Goal: Check status

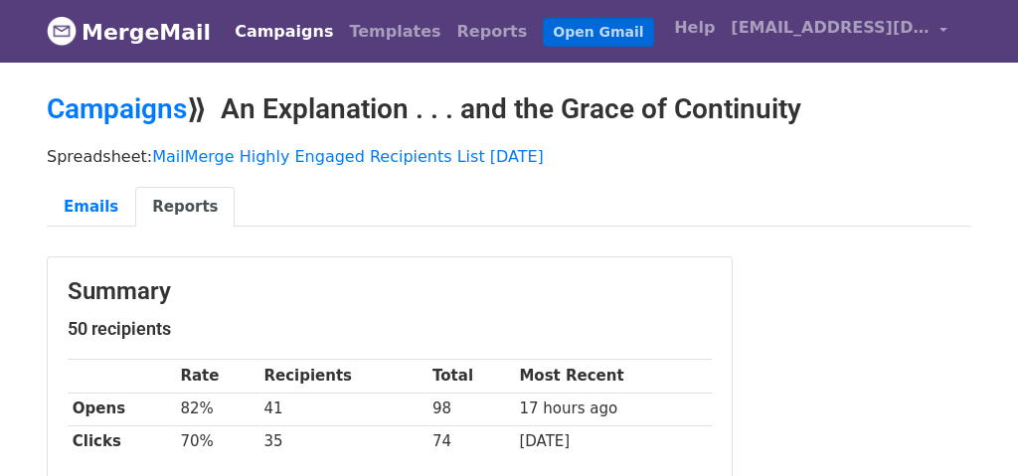
scroll to position [6, 0]
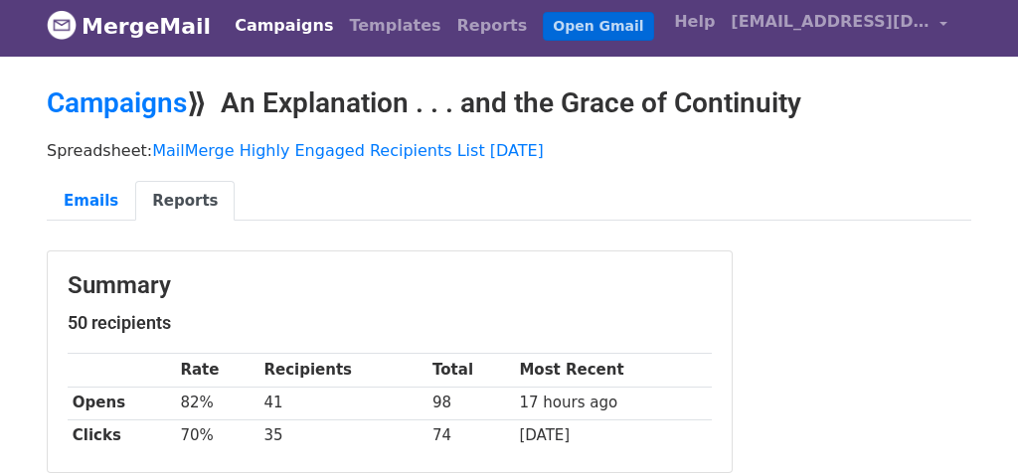
click at [541, 40] on li "Open Gmail" at bounding box center [594, 26] width 118 height 40
click at [543, 24] on link "Open Gmail" at bounding box center [598, 26] width 110 height 29
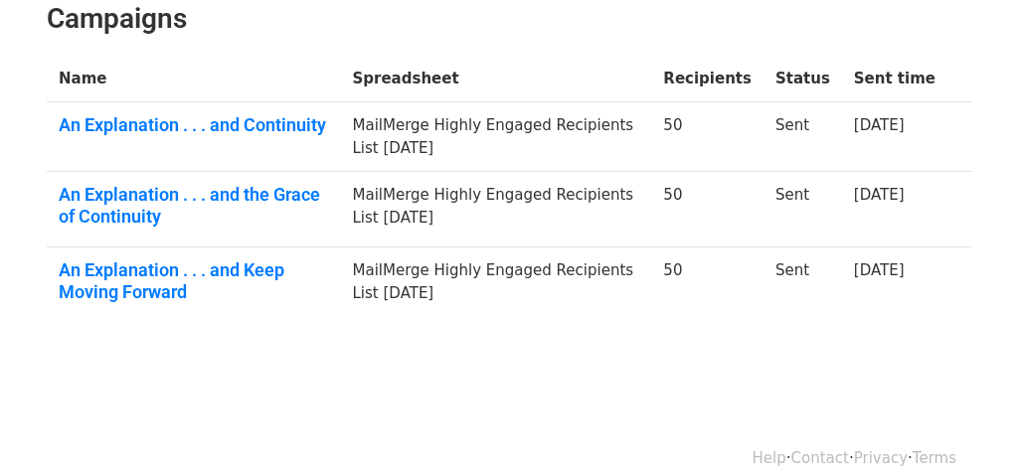
scroll to position [328, 0]
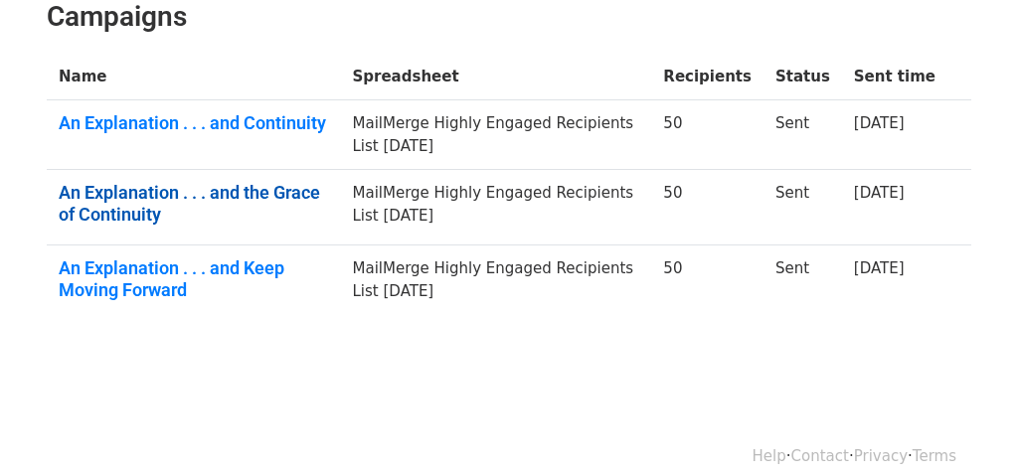
click at [222, 182] on link "An Explanation . . . and the Grace of Continuity" at bounding box center [194, 203] width 270 height 43
click at [205, 182] on link "An Explanation . . . and the Grace of Continuity" at bounding box center [194, 203] width 270 height 43
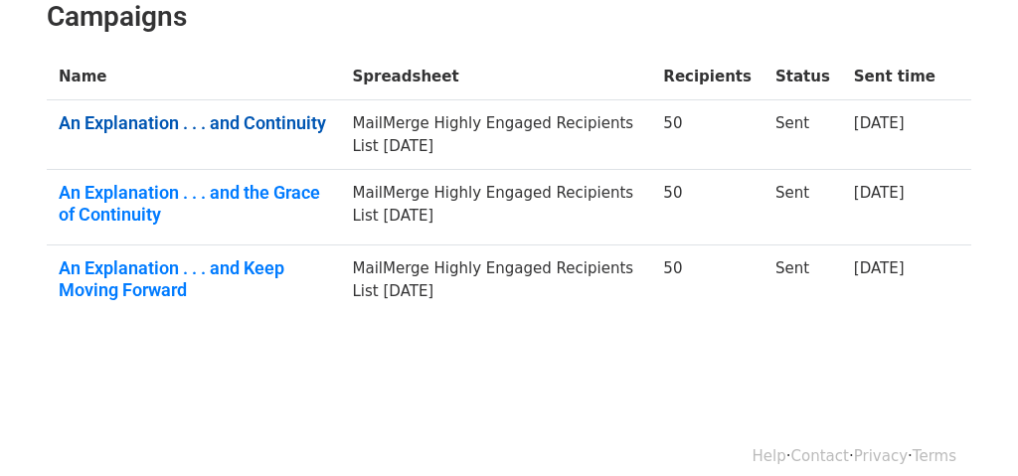
click at [278, 112] on link "An Explanation . . . and Continuity" at bounding box center [194, 123] width 270 height 22
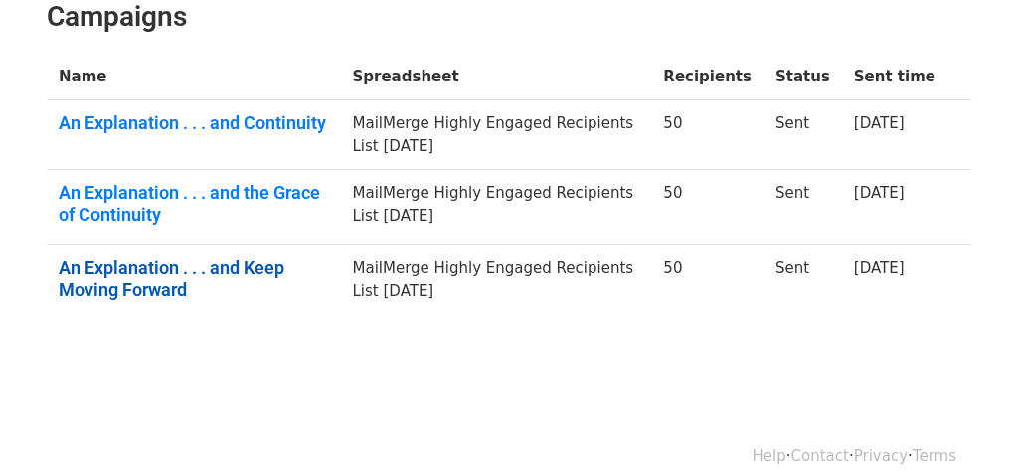
click at [244, 258] on link "An Explanation . . . and Keep Moving Forward" at bounding box center [194, 279] width 270 height 43
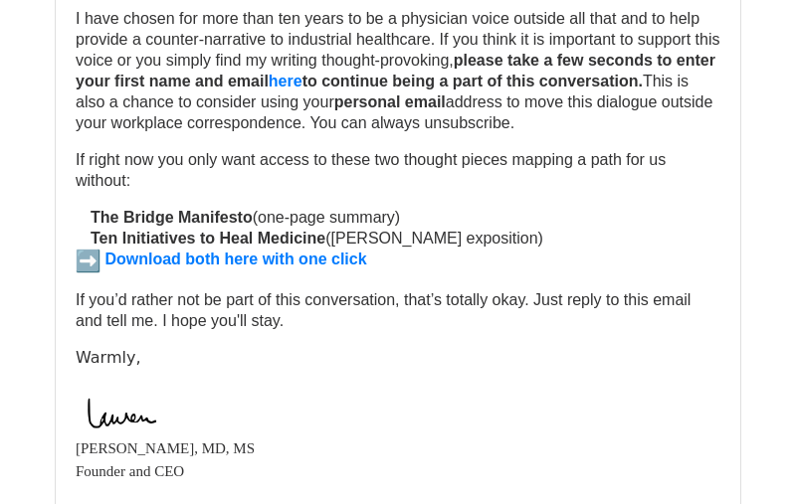
scroll to position [819, 0]
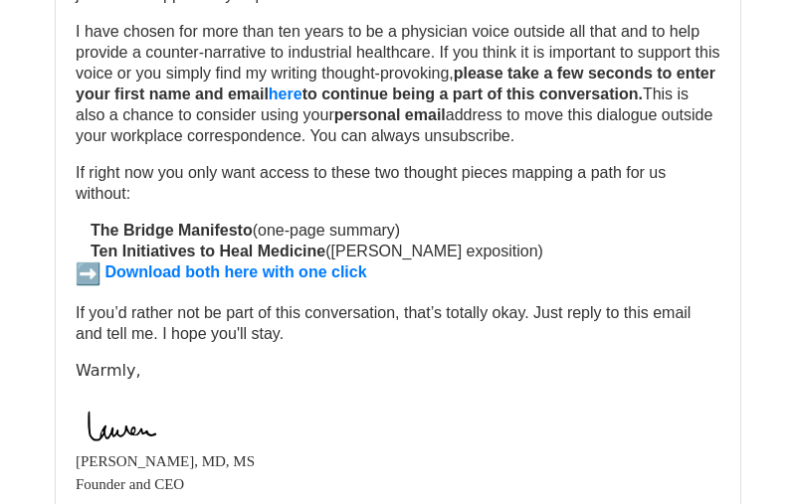
click at [127, 202] on span "If right now you only want access to these two thought pieces mapping a path fo…" at bounding box center [371, 183] width 590 height 38
click at [123, 202] on span "If right now you only want access to these two thought pieces mapping a path fo…" at bounding box center [371, 183] width 590 height 38
click at [126, 202] on span "If right now you only want access to these two thought pieces mapping a path fo…" at bounding box center [371, 183] width 590 height 38
